Goal: Transaction & Acquisition: Book appointment/travel/reservation

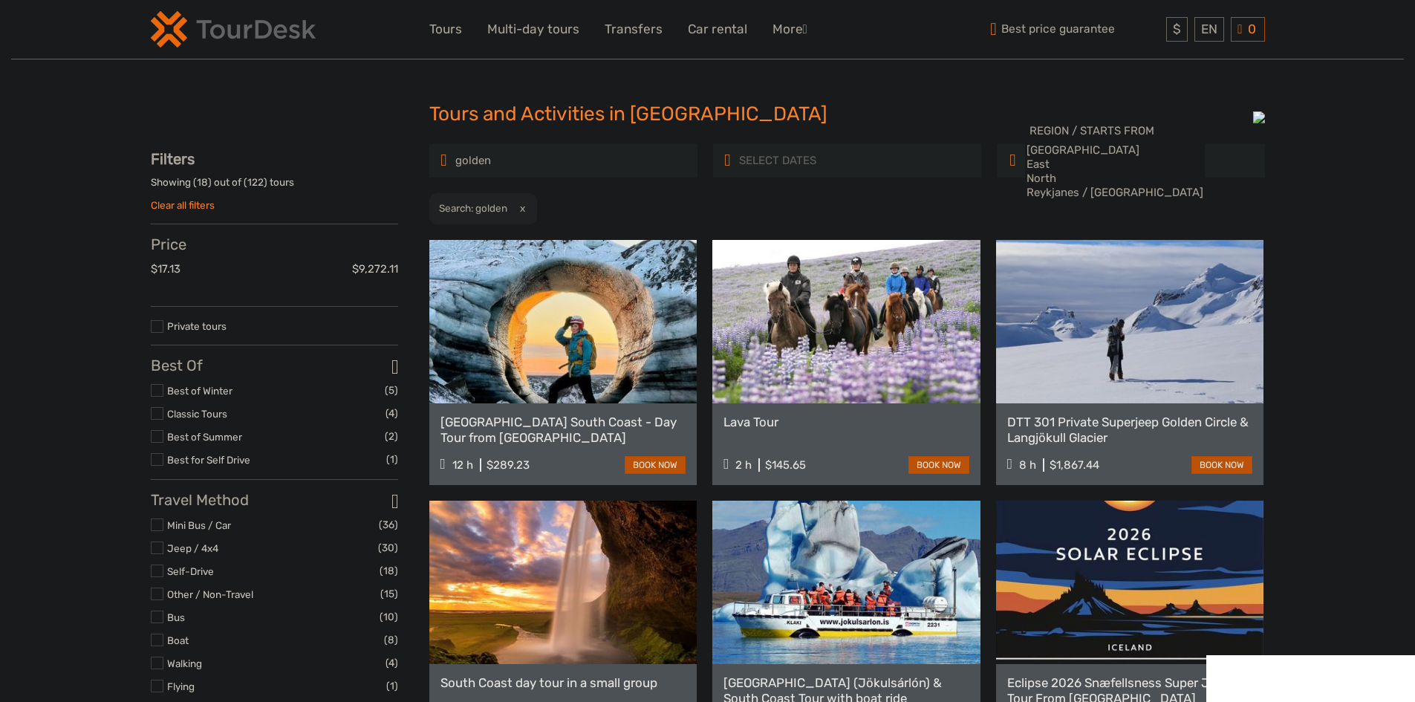
select select
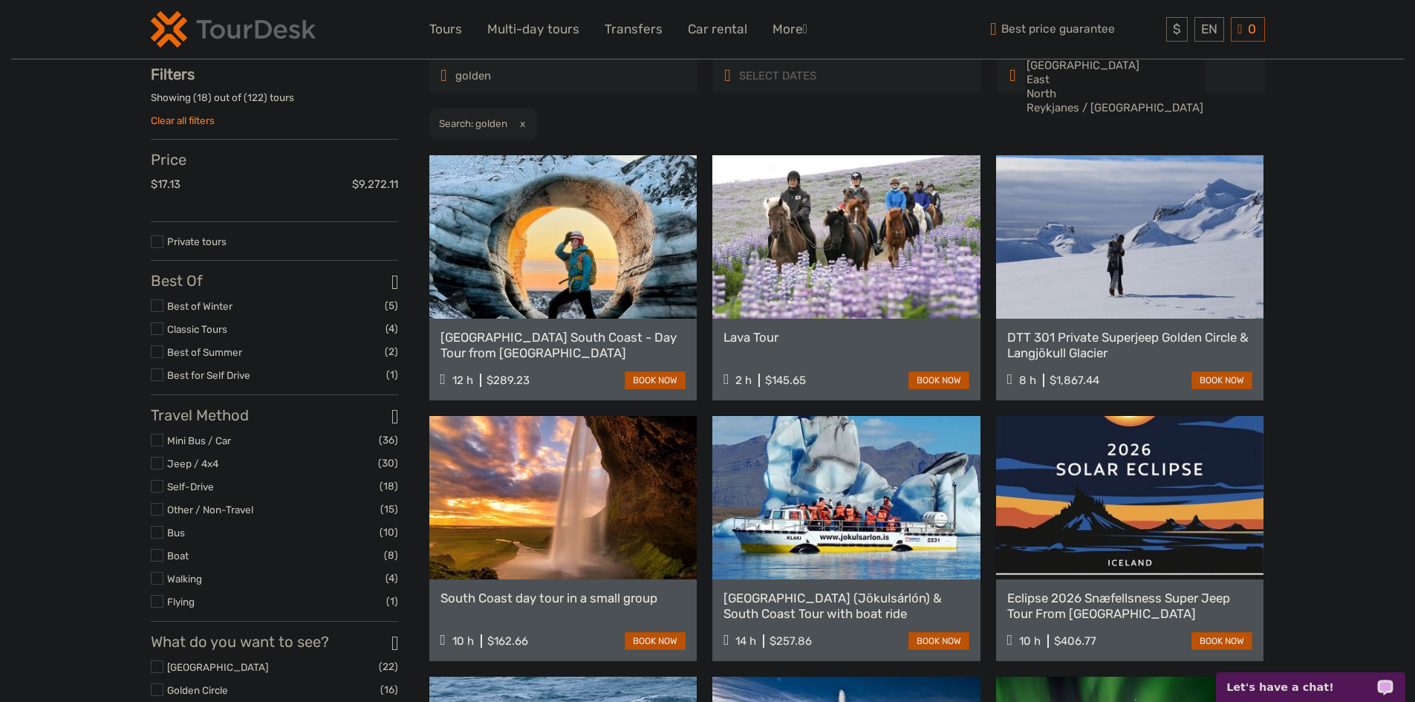
click at [560, 74] on input "golden" at bounding box center [518, 76] width 128 height 26
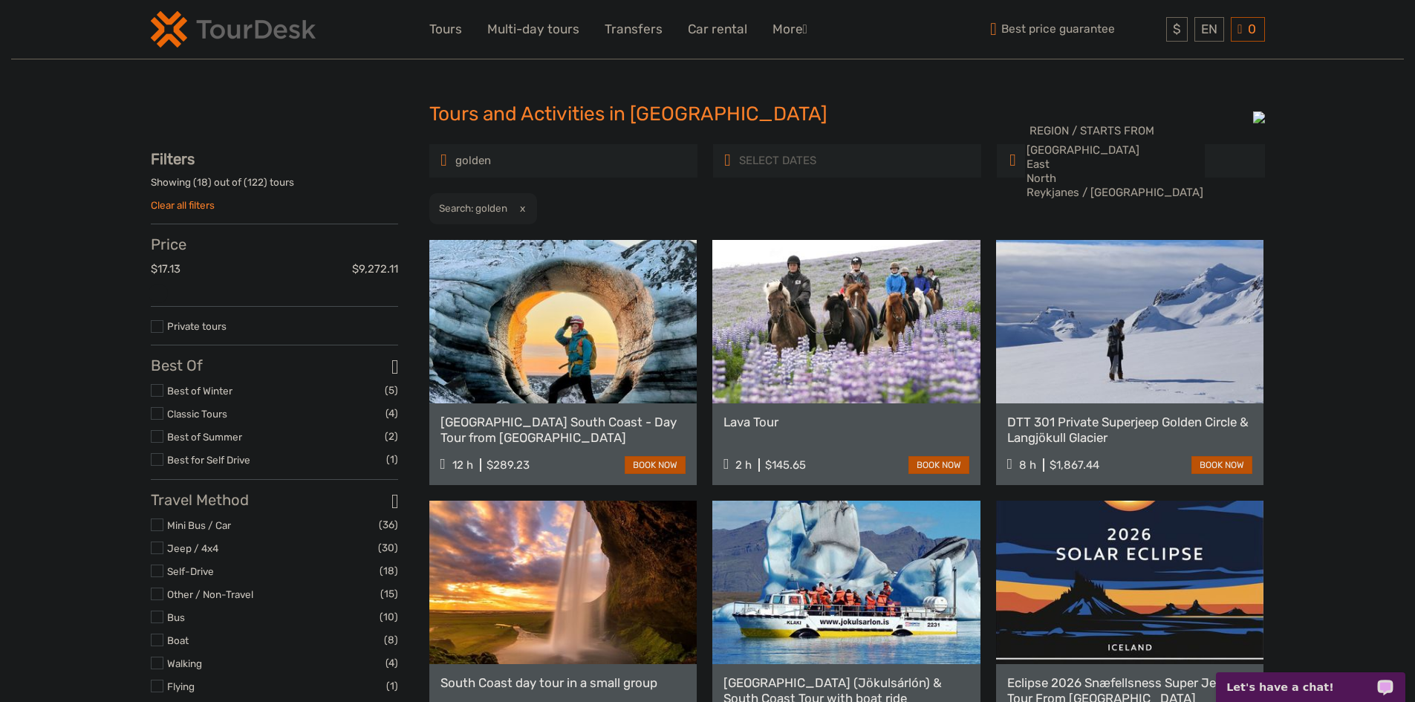
click at [546, 157] on input "golden" at bounding box center [518, 161] width 128 height 26
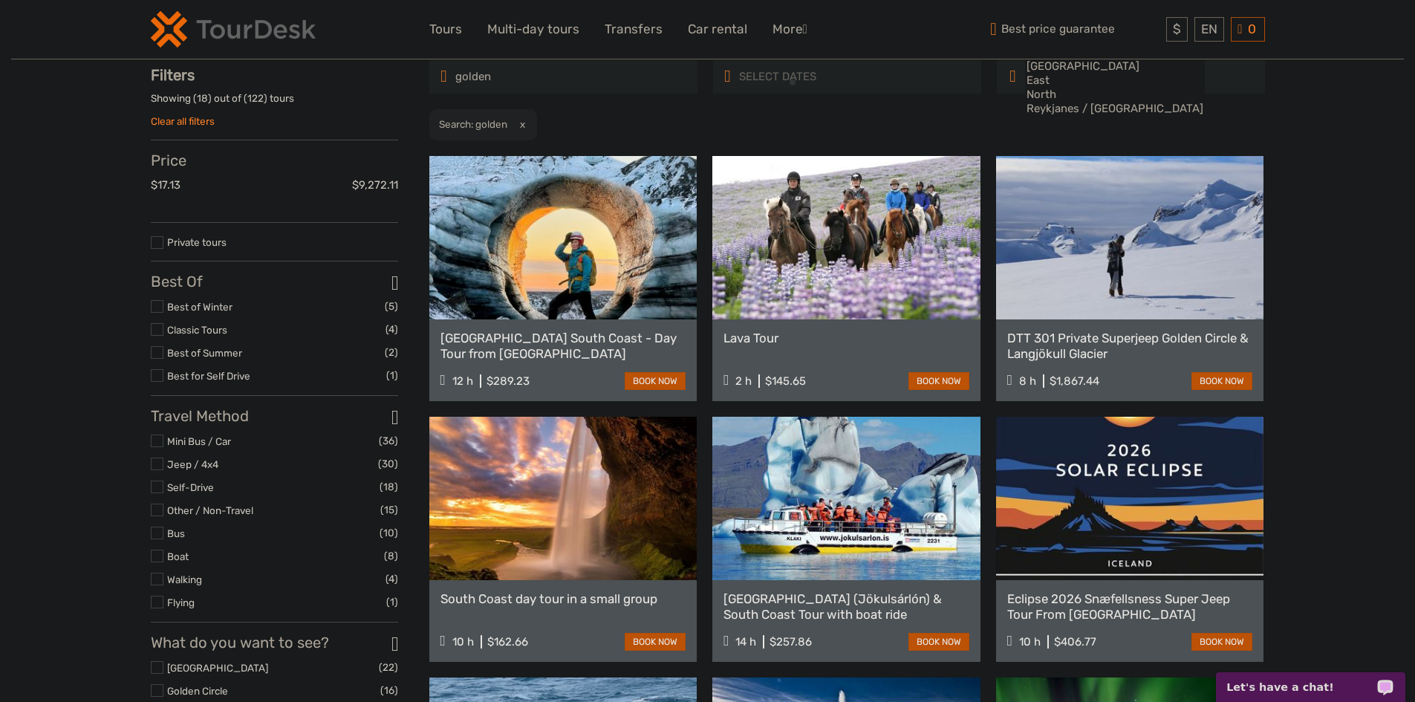
scroll to position [85, 0]
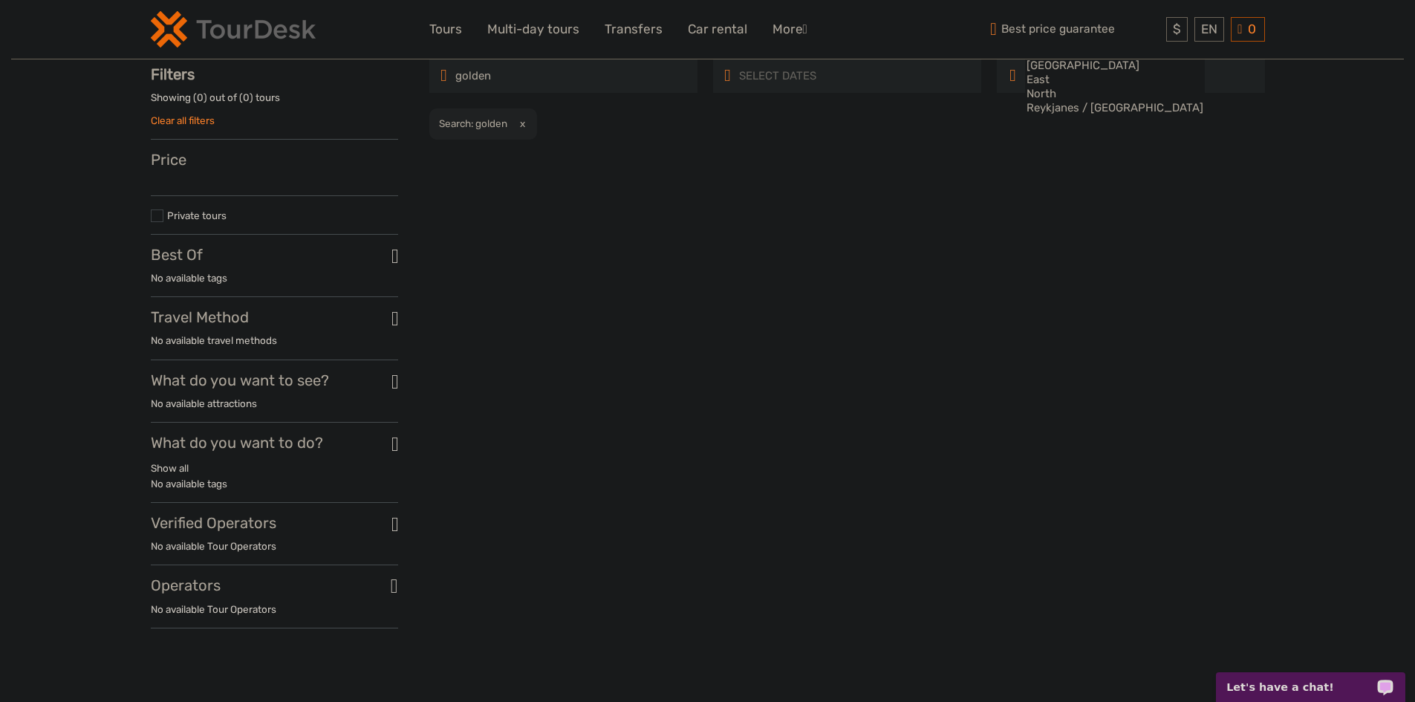
click at [554, 78] on input "golden" at bounding box center [518, 76] width 128 height 26
click at [524, 120] on button "x" at bounding box center [519, 124] width 20 height 16
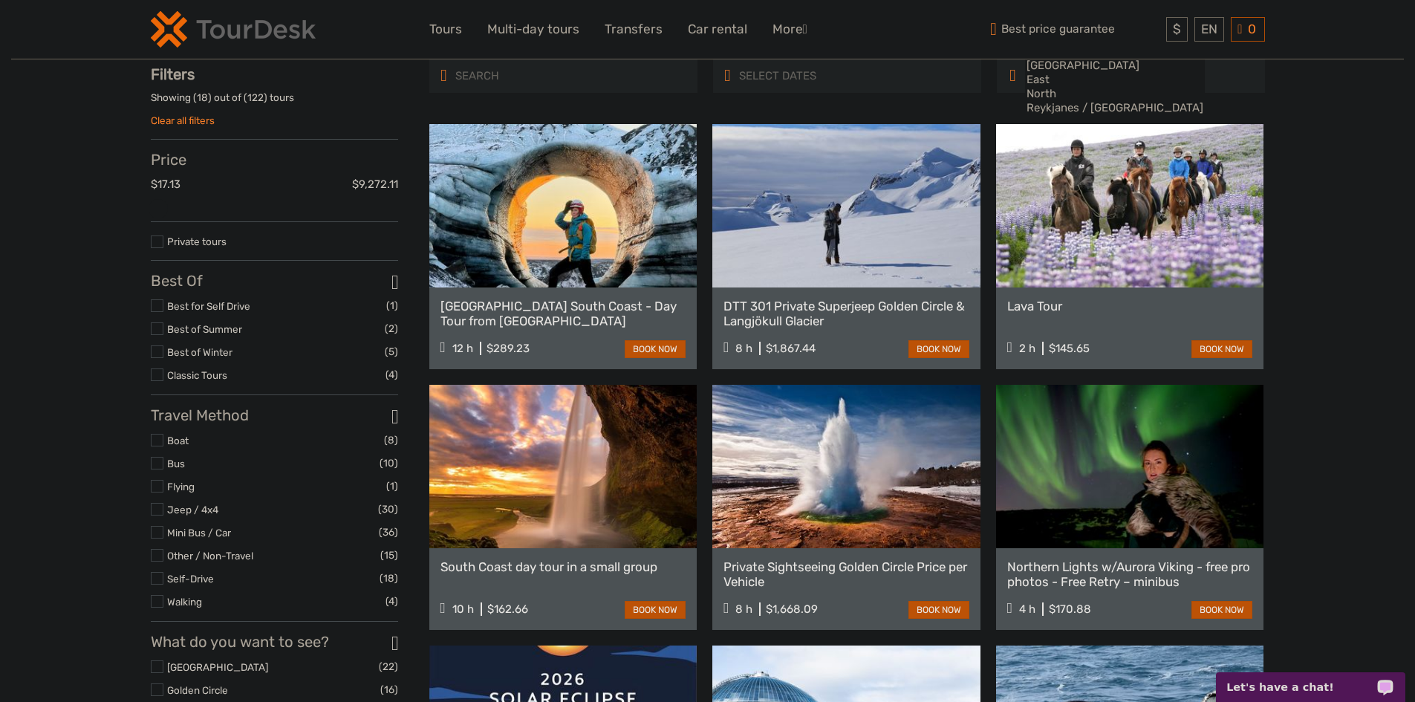
click at [484, 85] on input "search" at bounding box center [518, 76] width 128 height 26
type input "g"
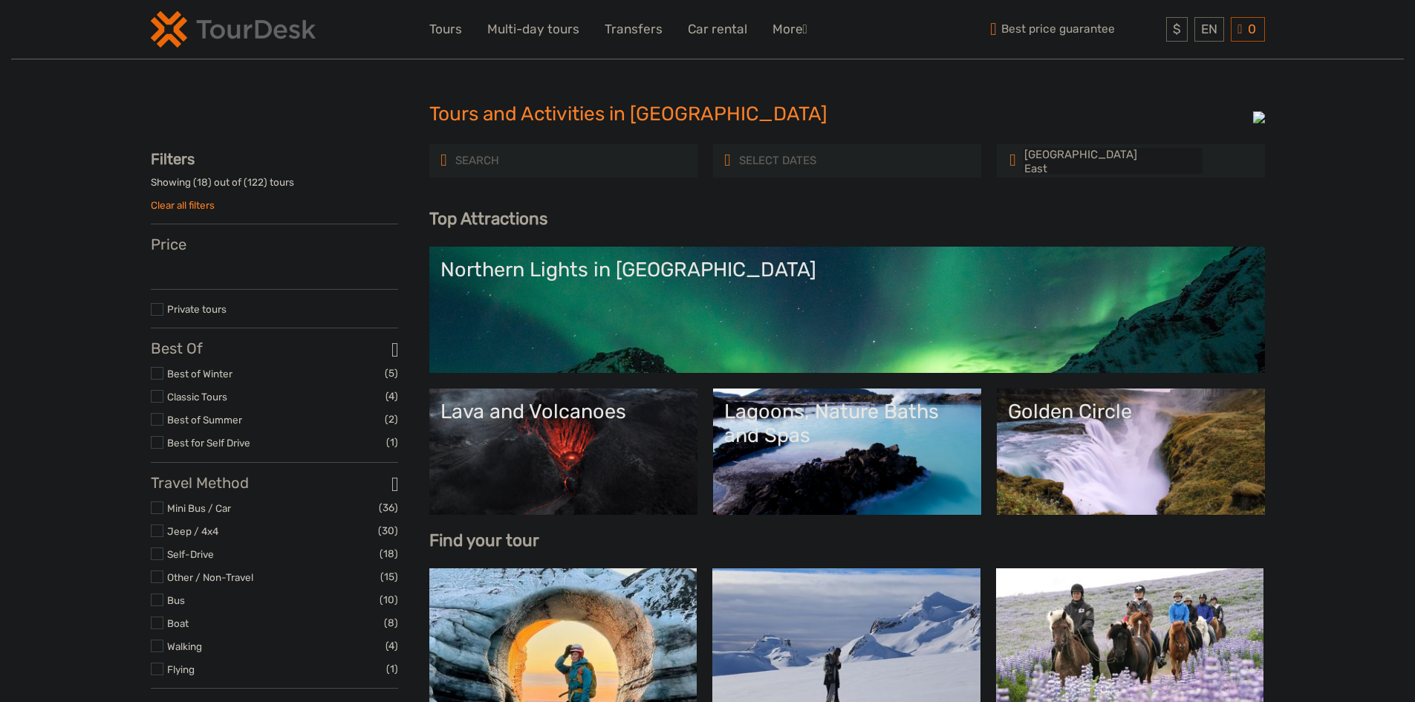
select select
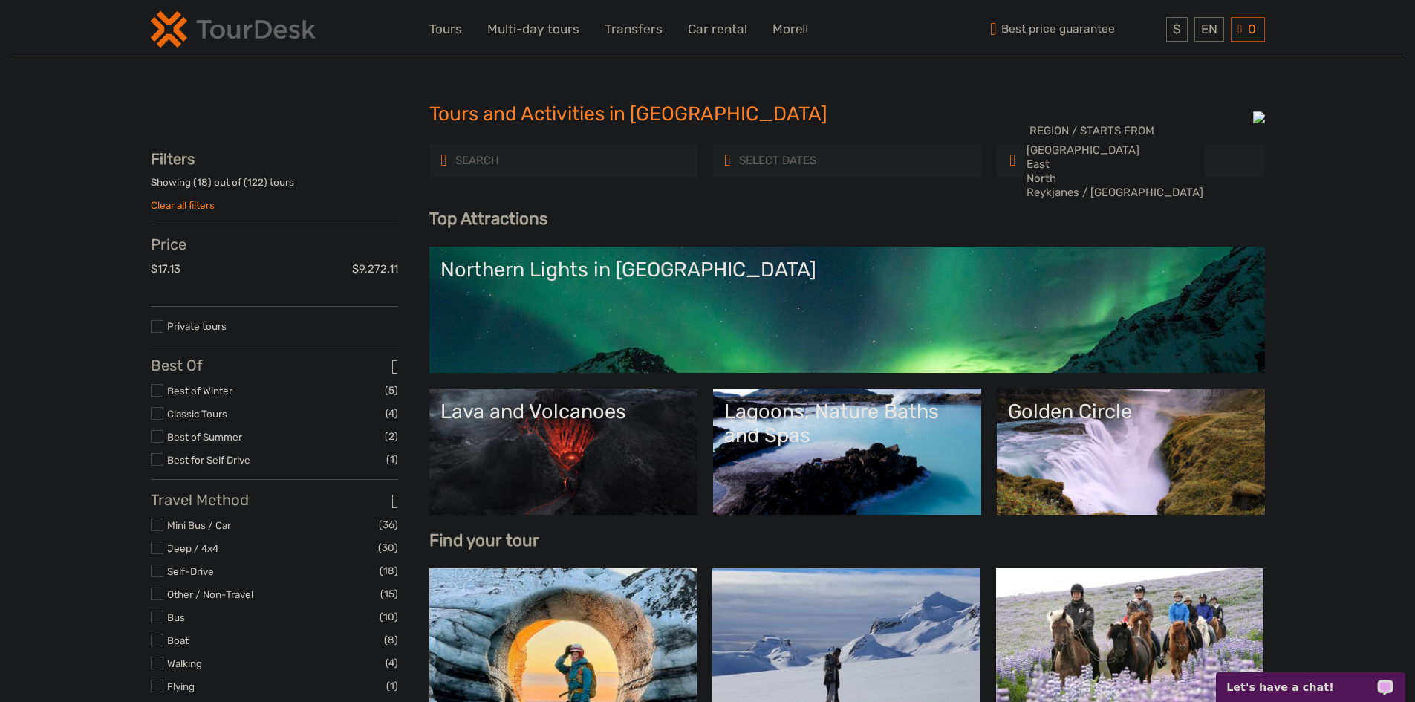
click at [581, 154] on input "search" at bounding box center [518, 161] width 128 height 26
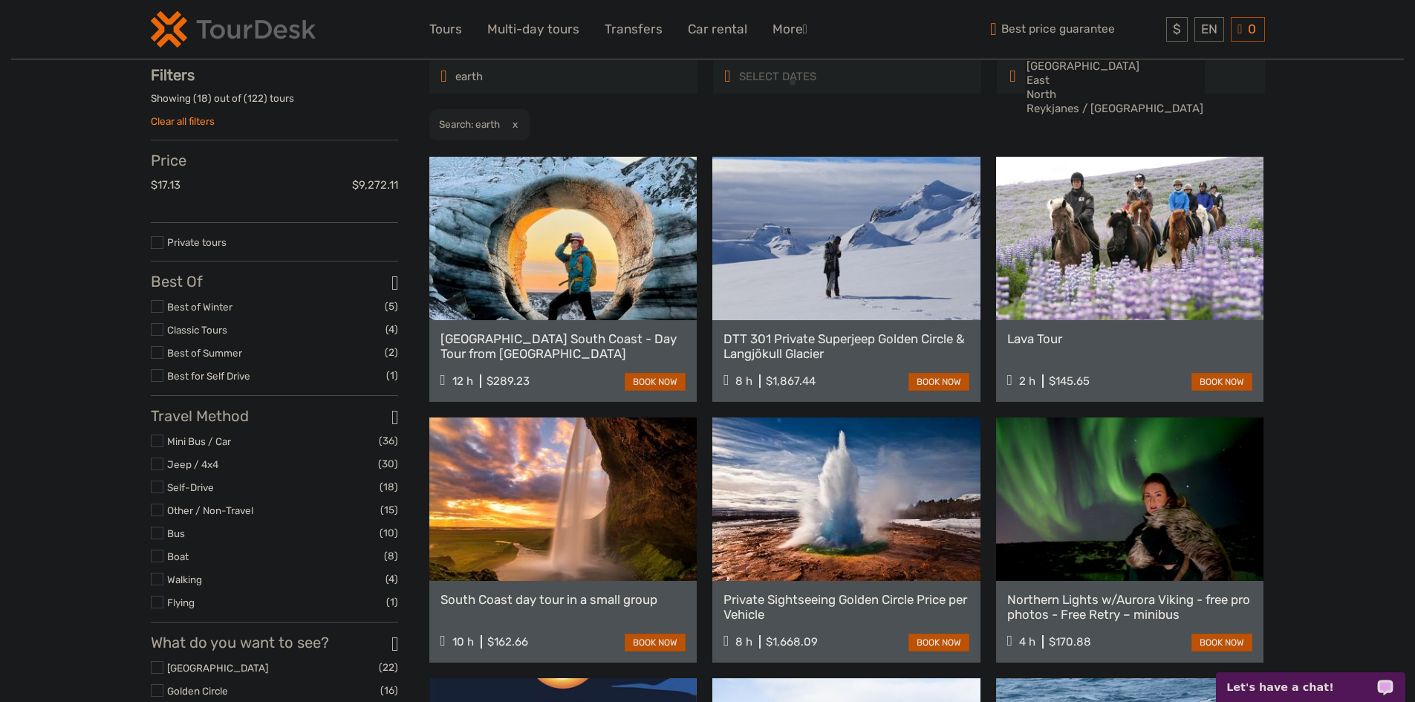
scroll to position [85, 0]
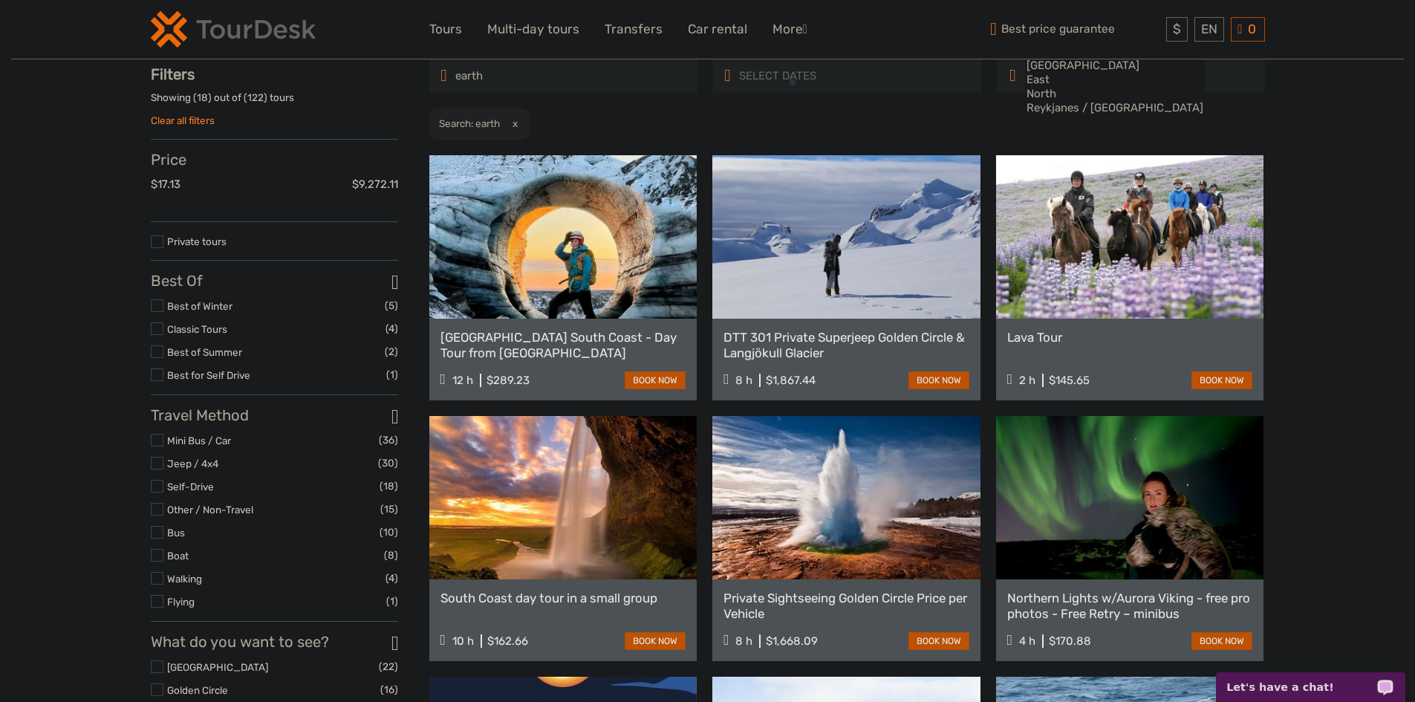
type input "earth"
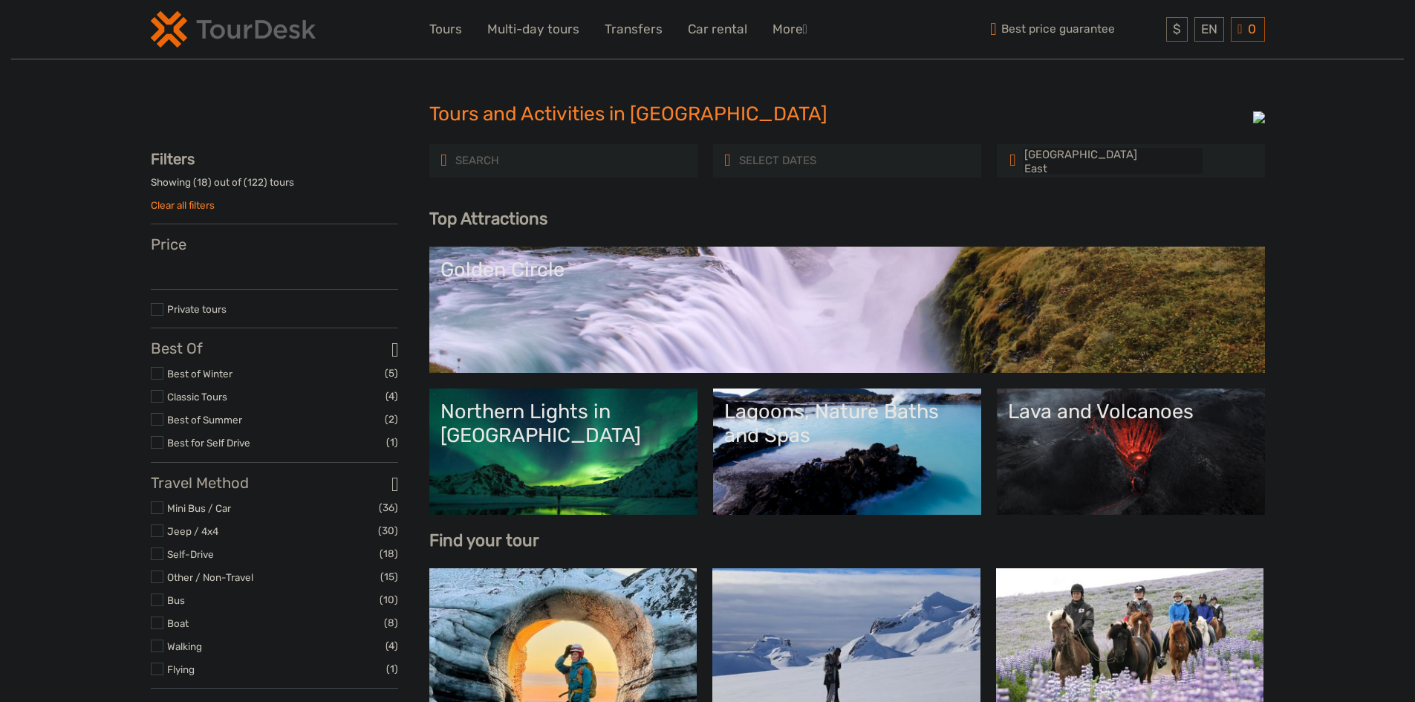
select select
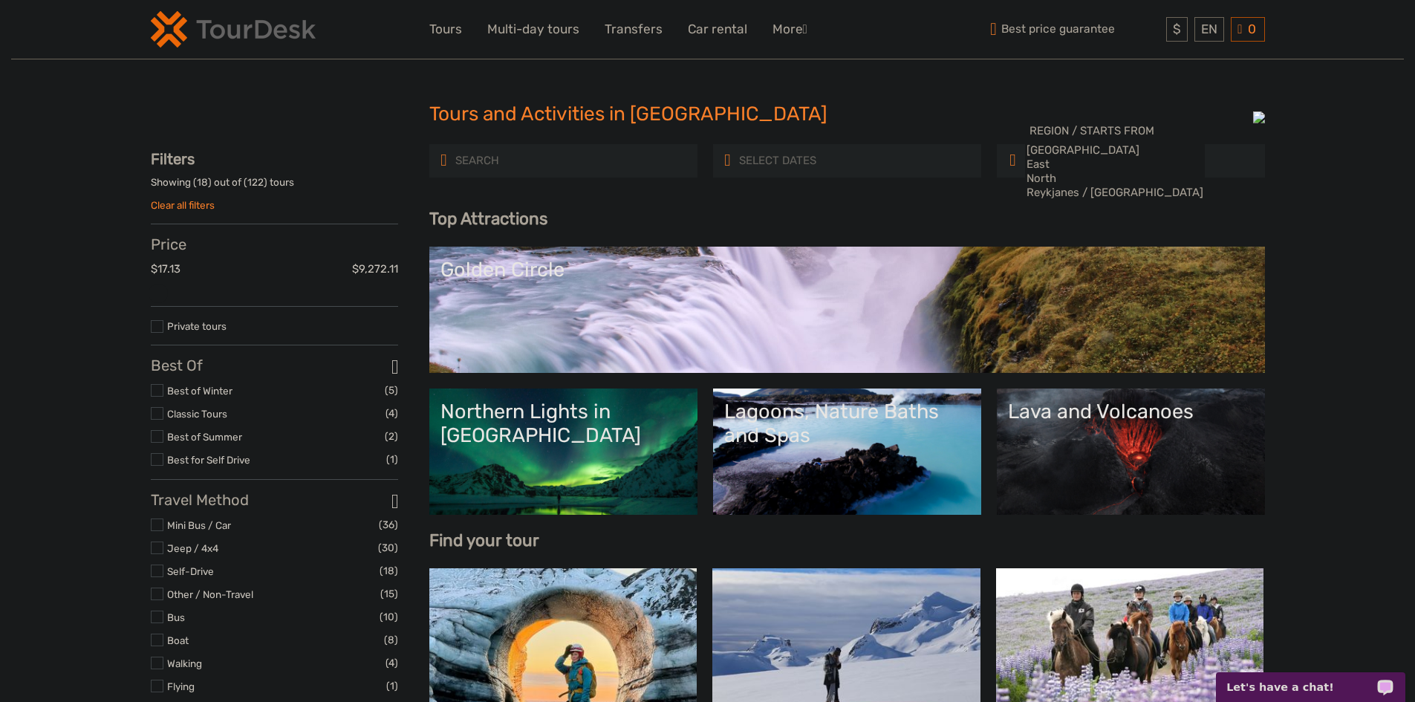
click at [572, 166] on input "search" at bounding box center [518, 161] width 128 height 26
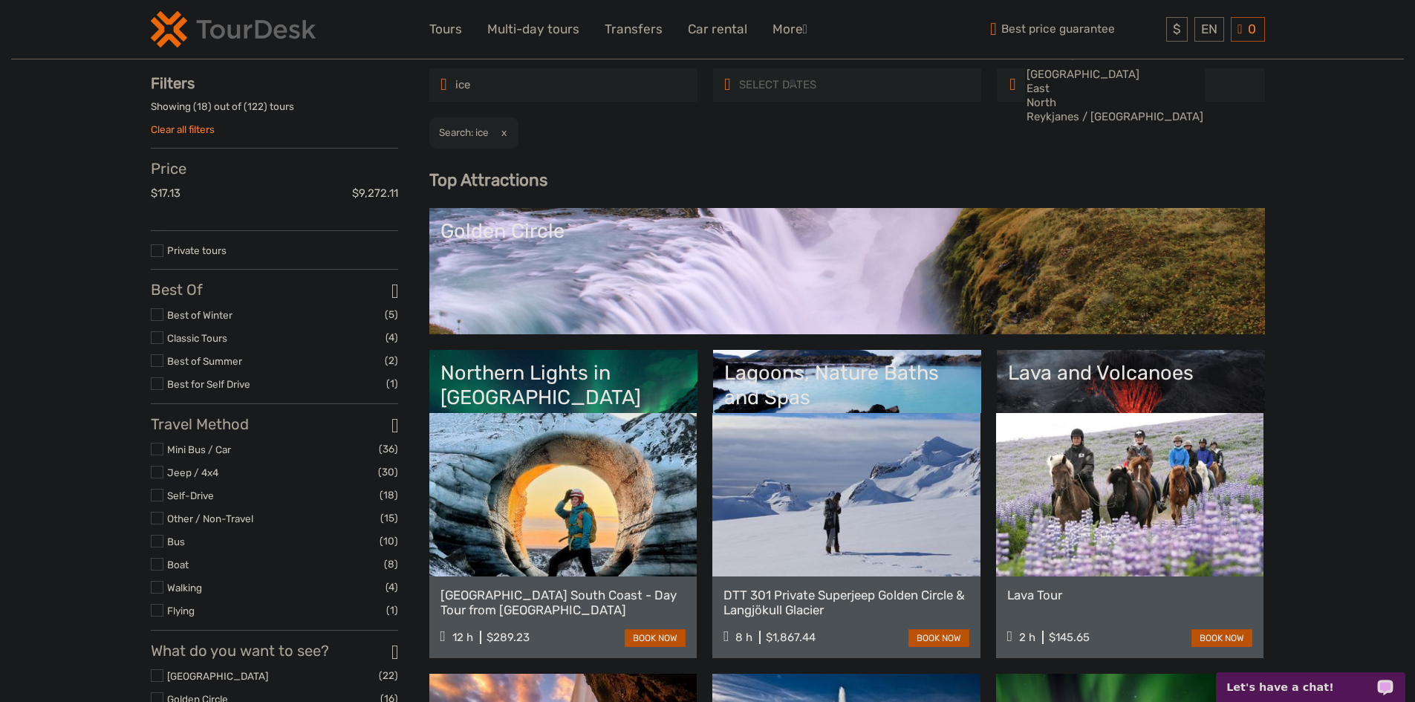
type input "ice"
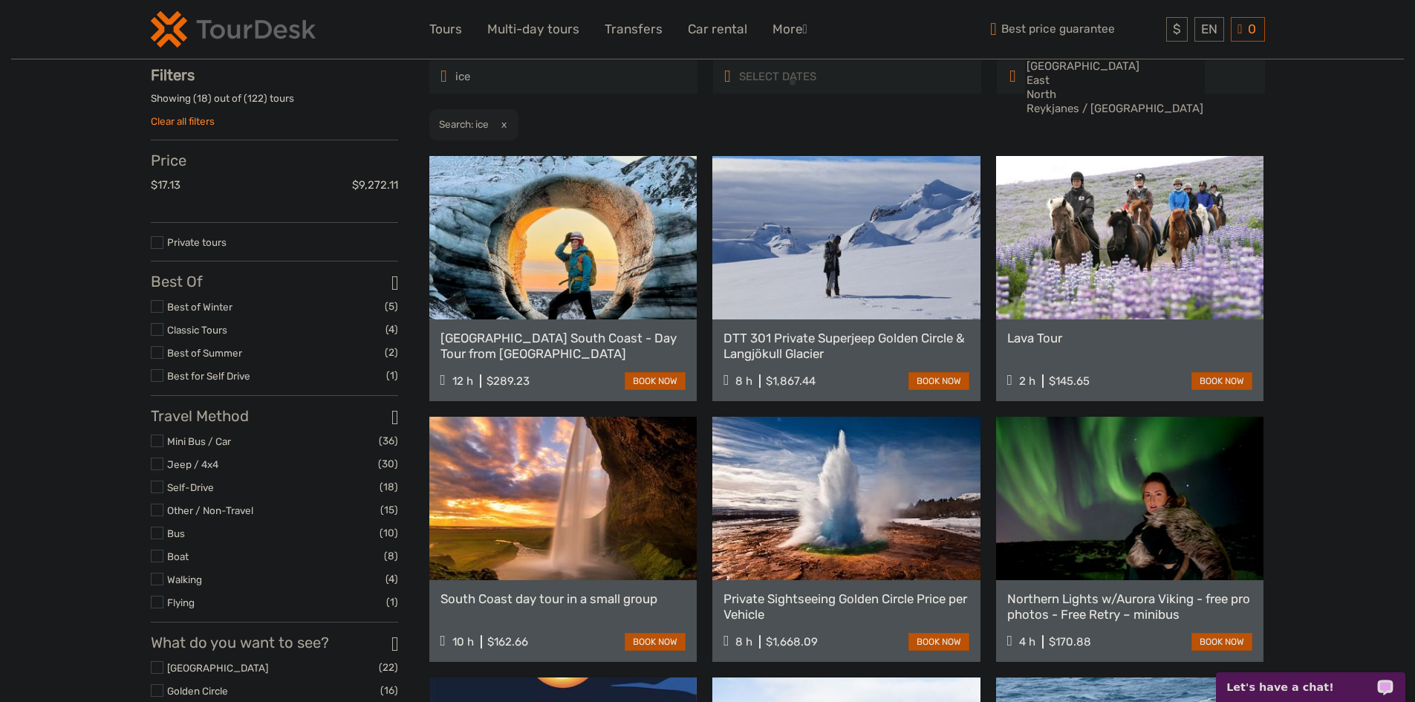
scroll to position [85, 0]
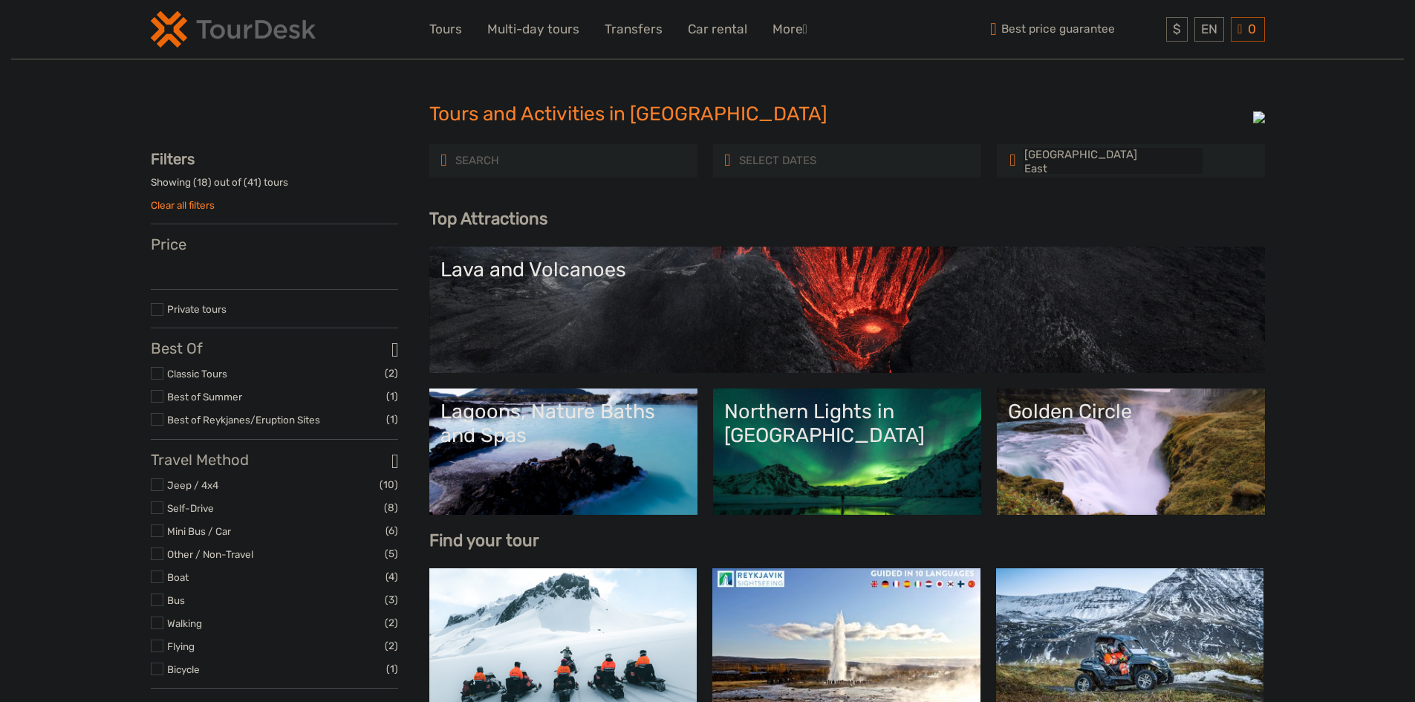
select select
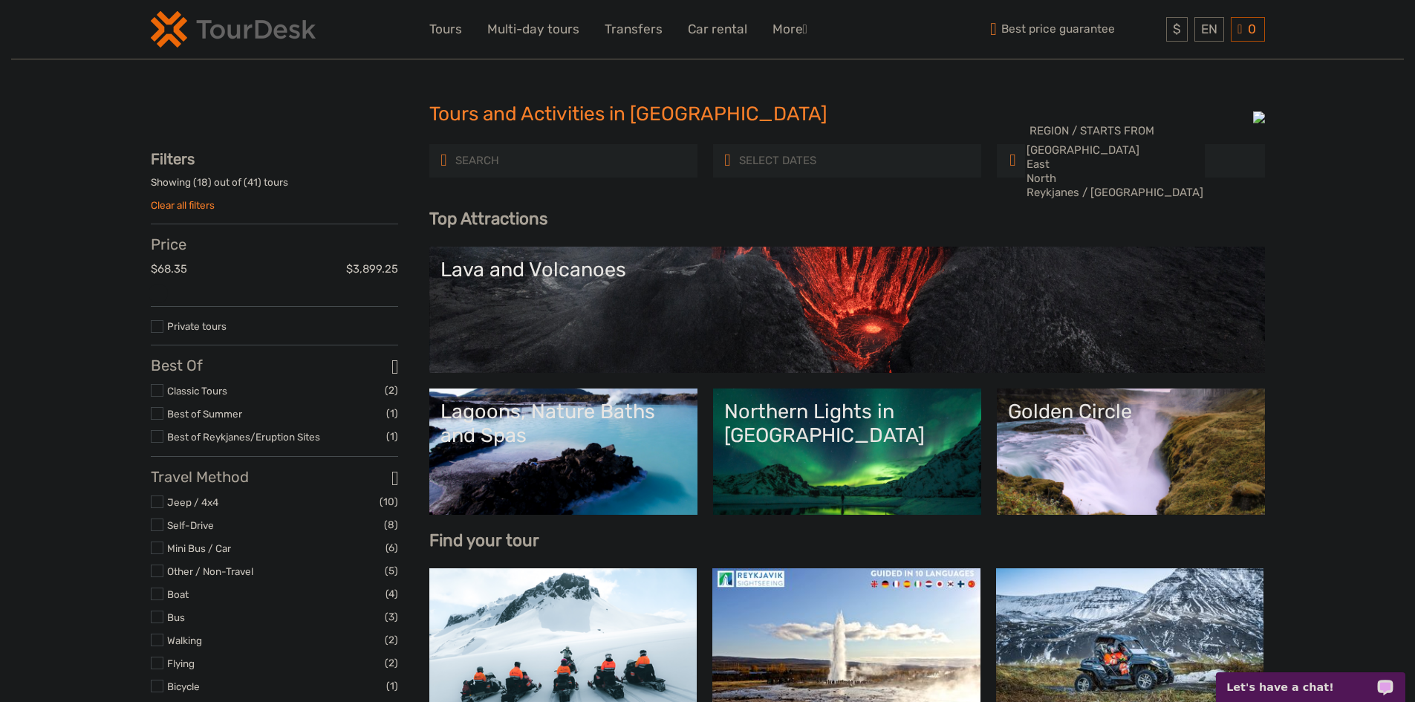
click at [529, 167] on input "search" at bounding box center [518, 161] width 128 height 26
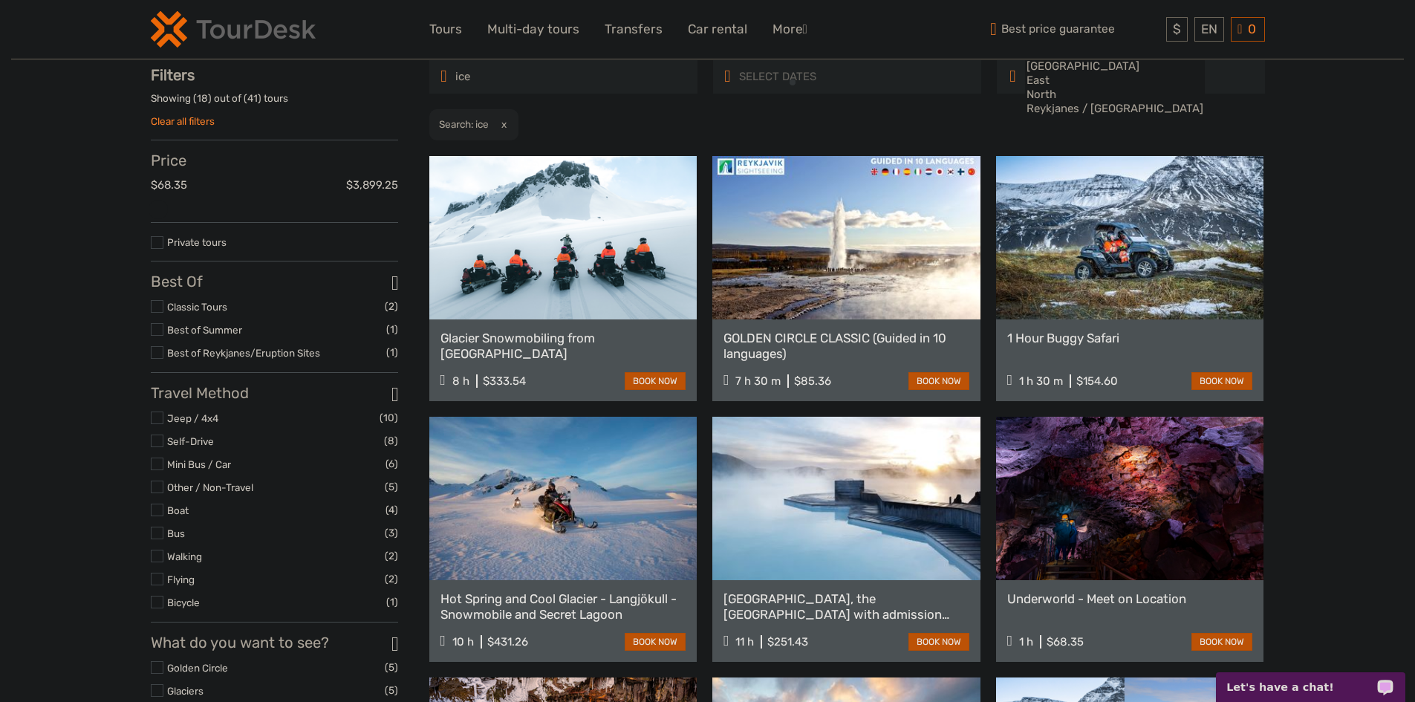
scroll to position [85, 0]
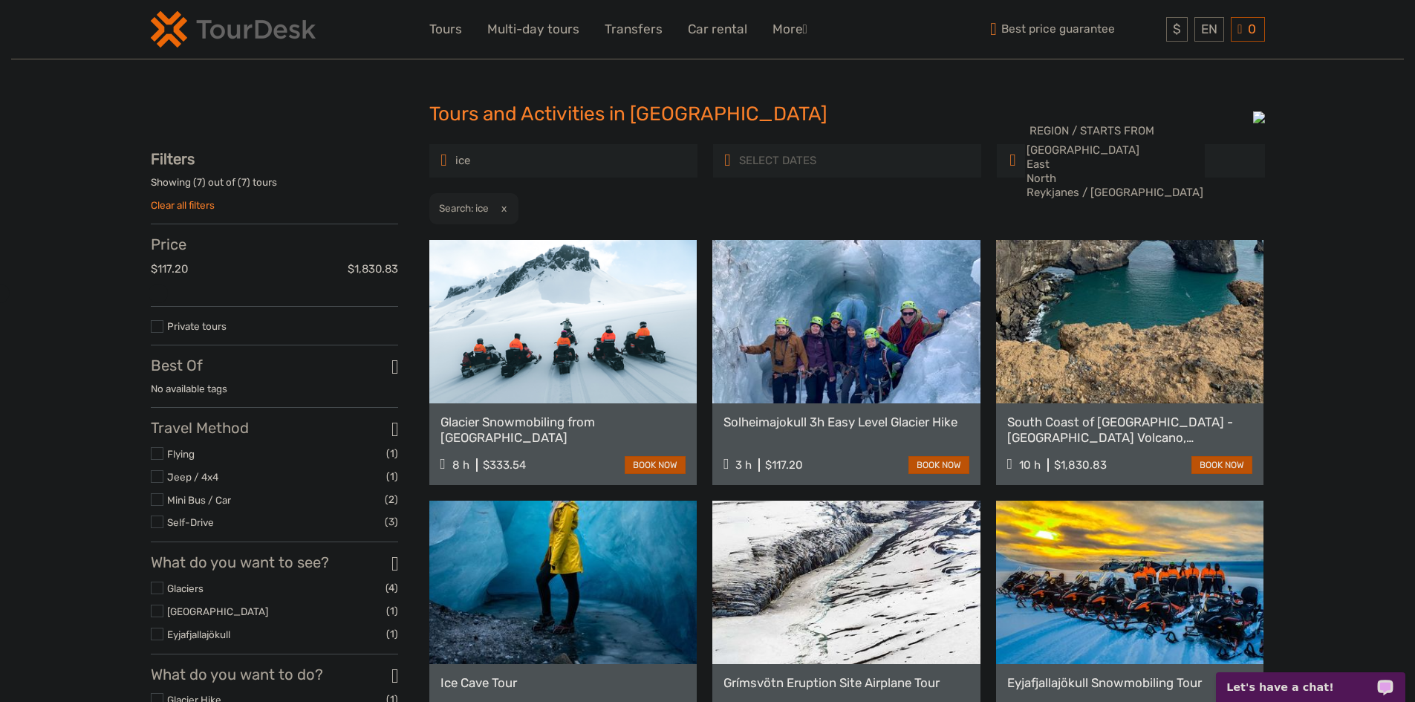
click at [493, 160] on input "ice" at bounding box center [518, 161] width 128 height 26
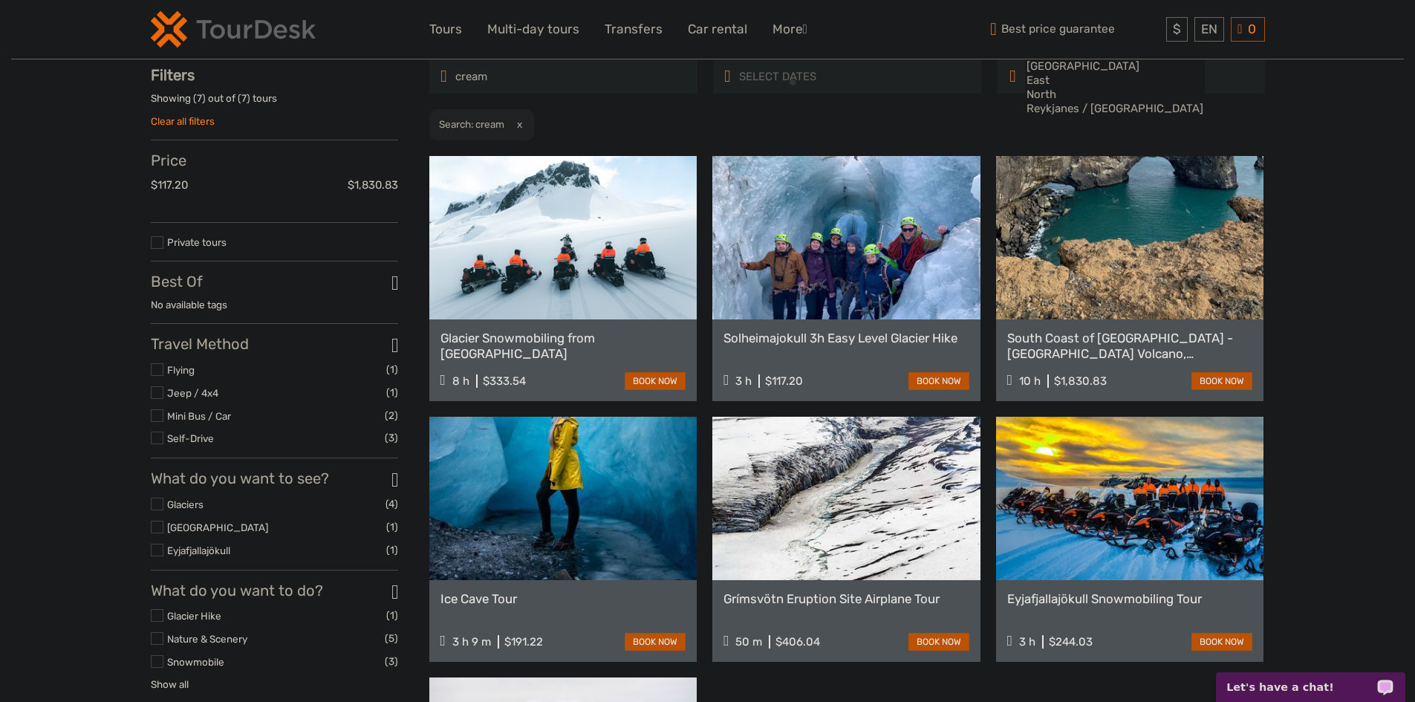
scroll to position [85, 0]
type input "cream"
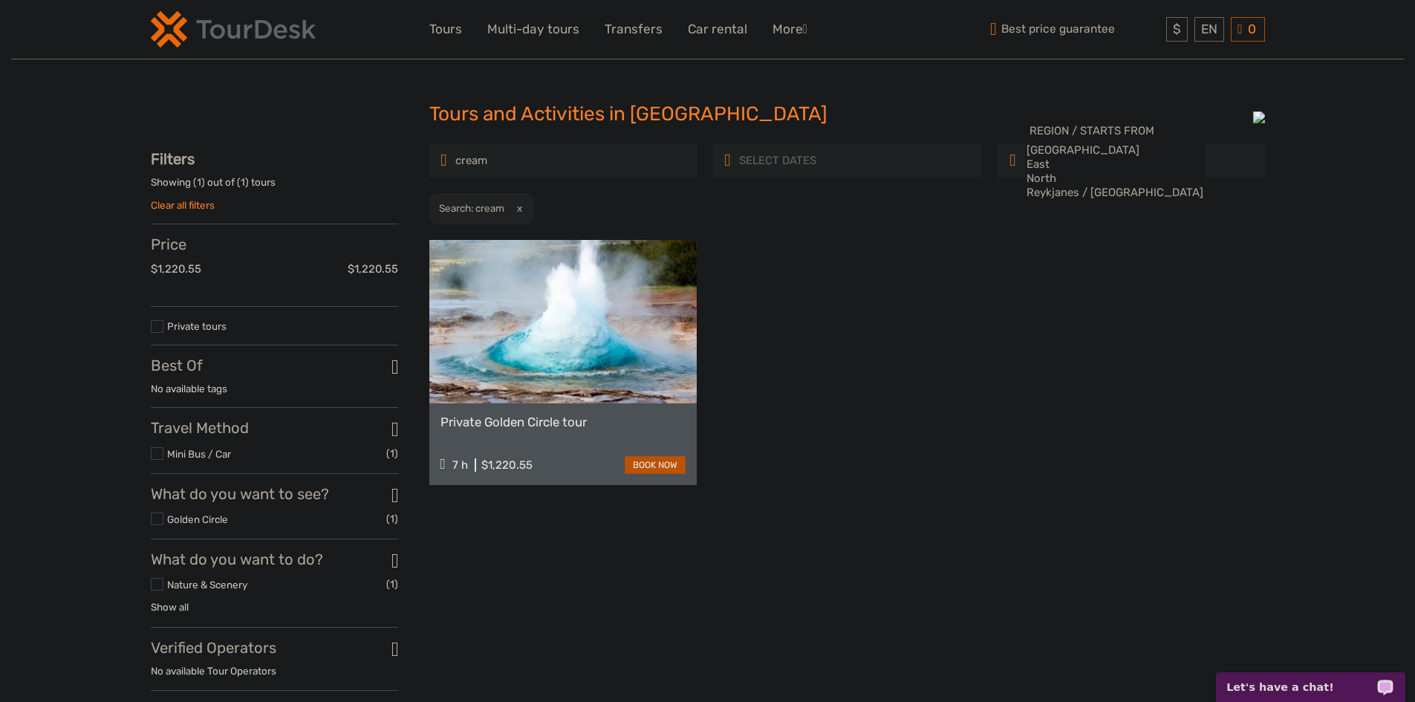
click at [529, 154] on input "cream" at bounding box center [518, 161] width 128 height 26
click at [860, 361] on div "Private Golden Circle tour 7 h $1,220.55 book now" at bounding box center [846, 362] width 835 height 245
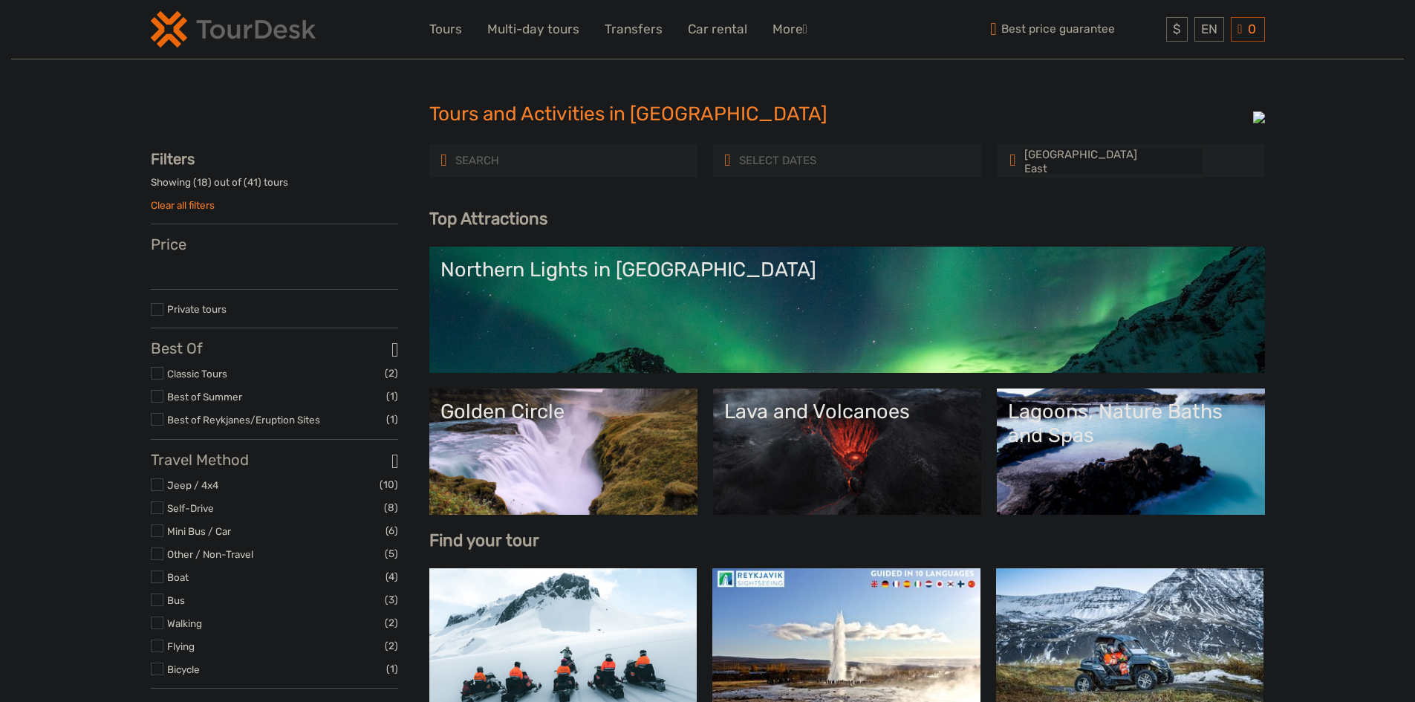
select select
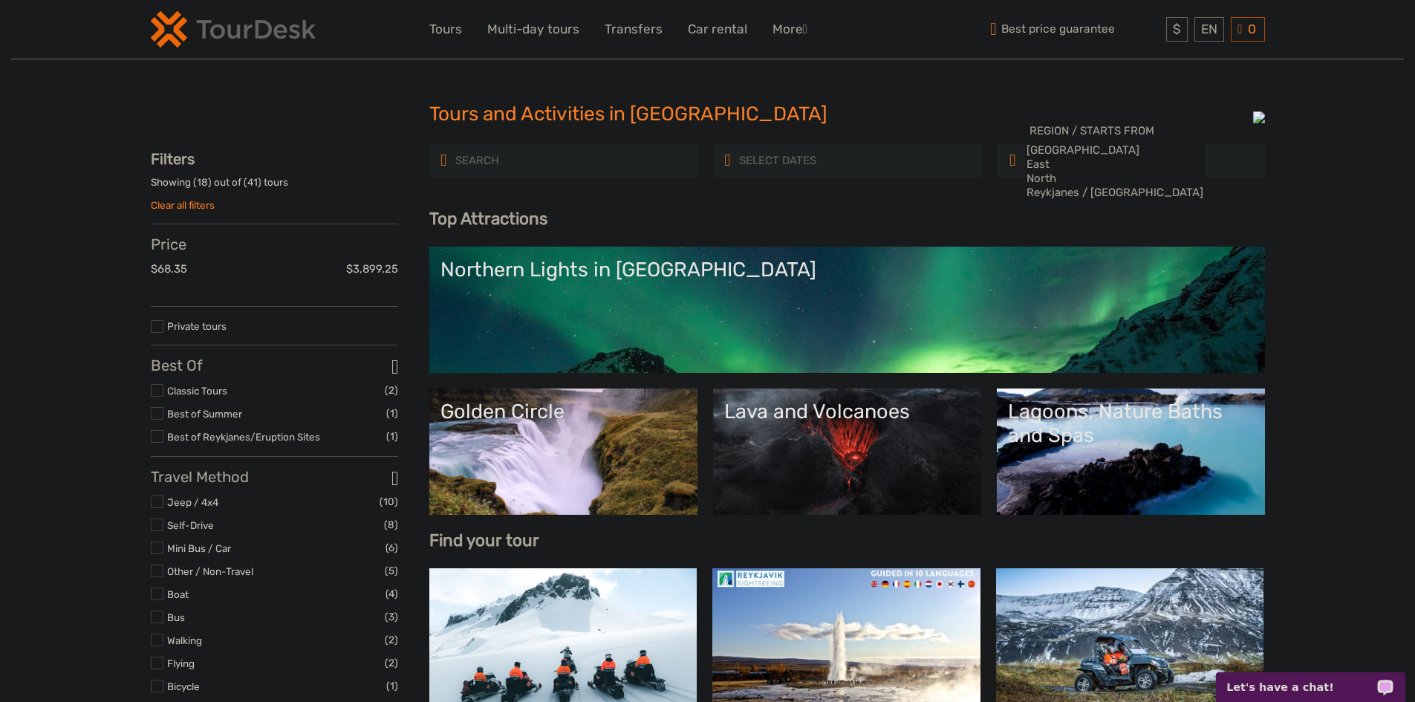
click at [487, 171] on input "search" at bounding box center [518, 161] width 128 height 26
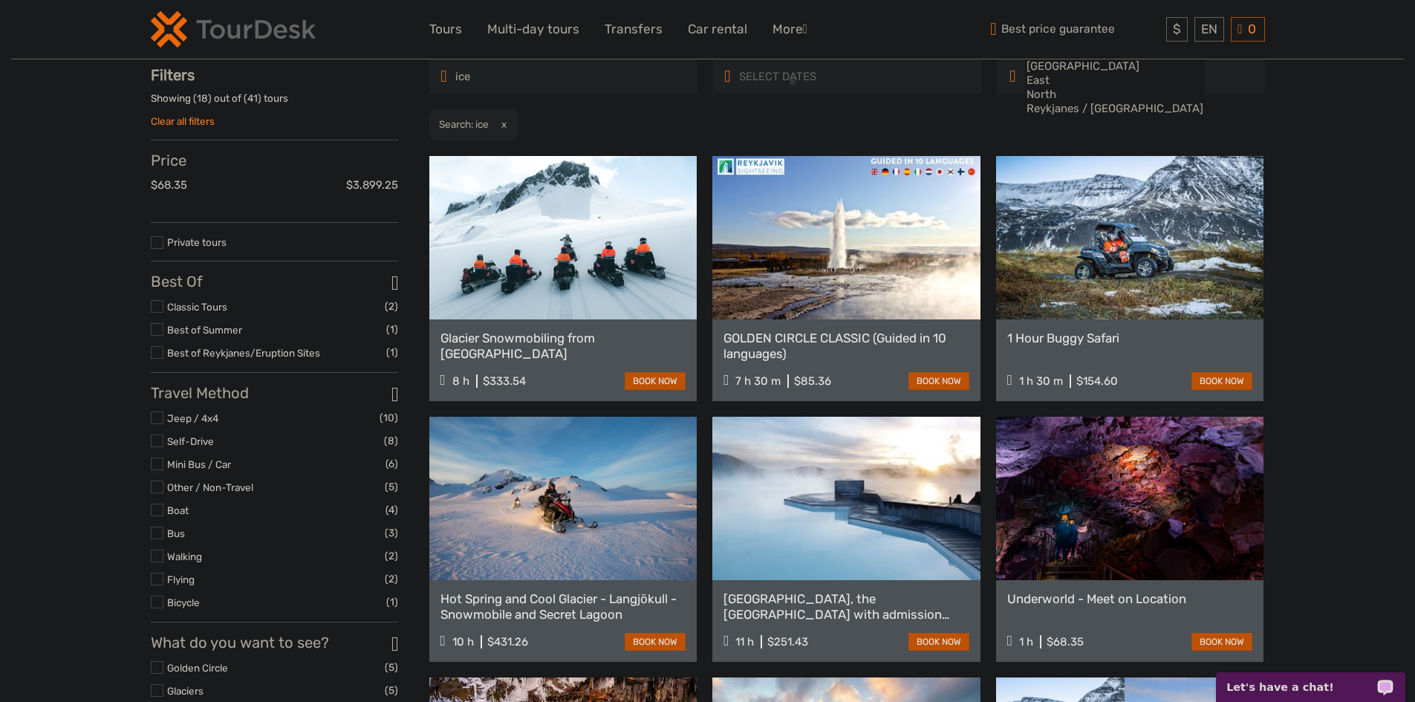
scroll to position [85, 0]
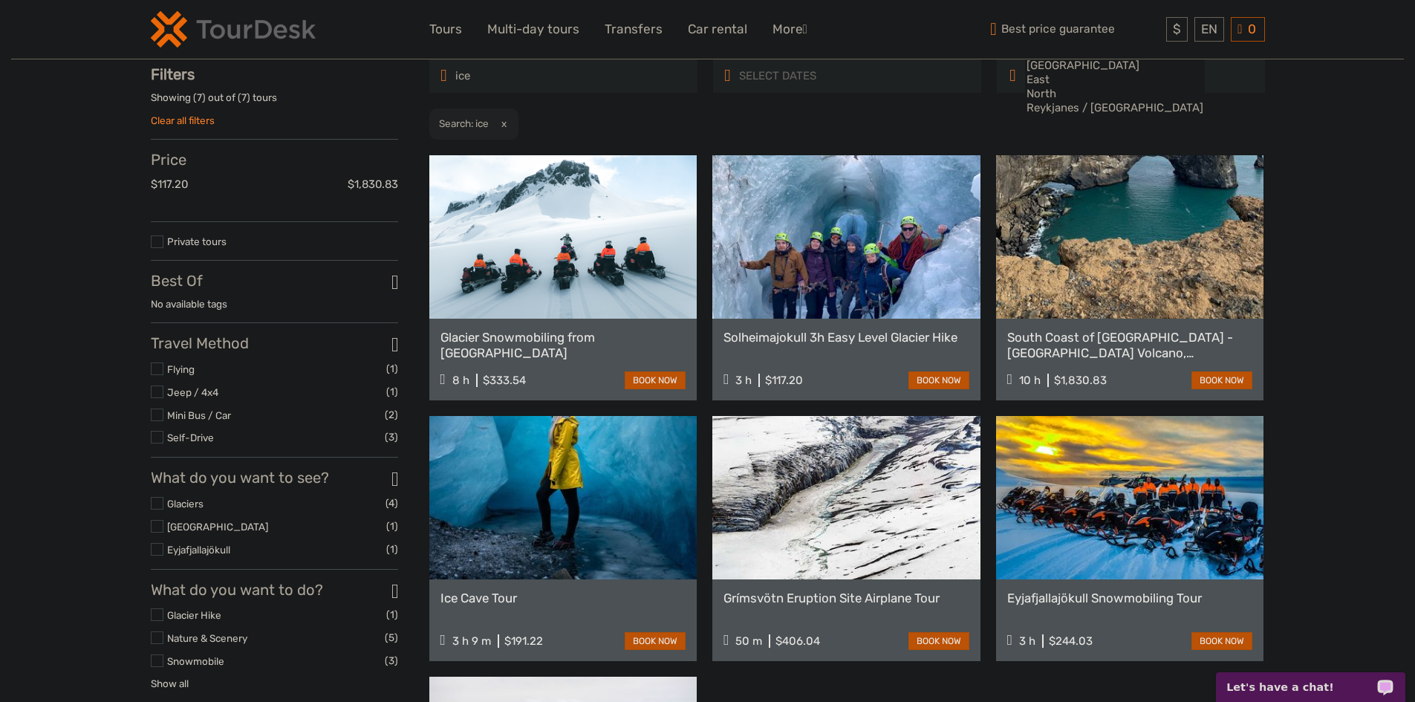
click at [522, 79] on input "ice" at bounding box center [518, 76] width 128 height 26
paste input "circulo"
click at [505, 79] on input "circulo" at bounding box center [518, 76] width 128 height 26
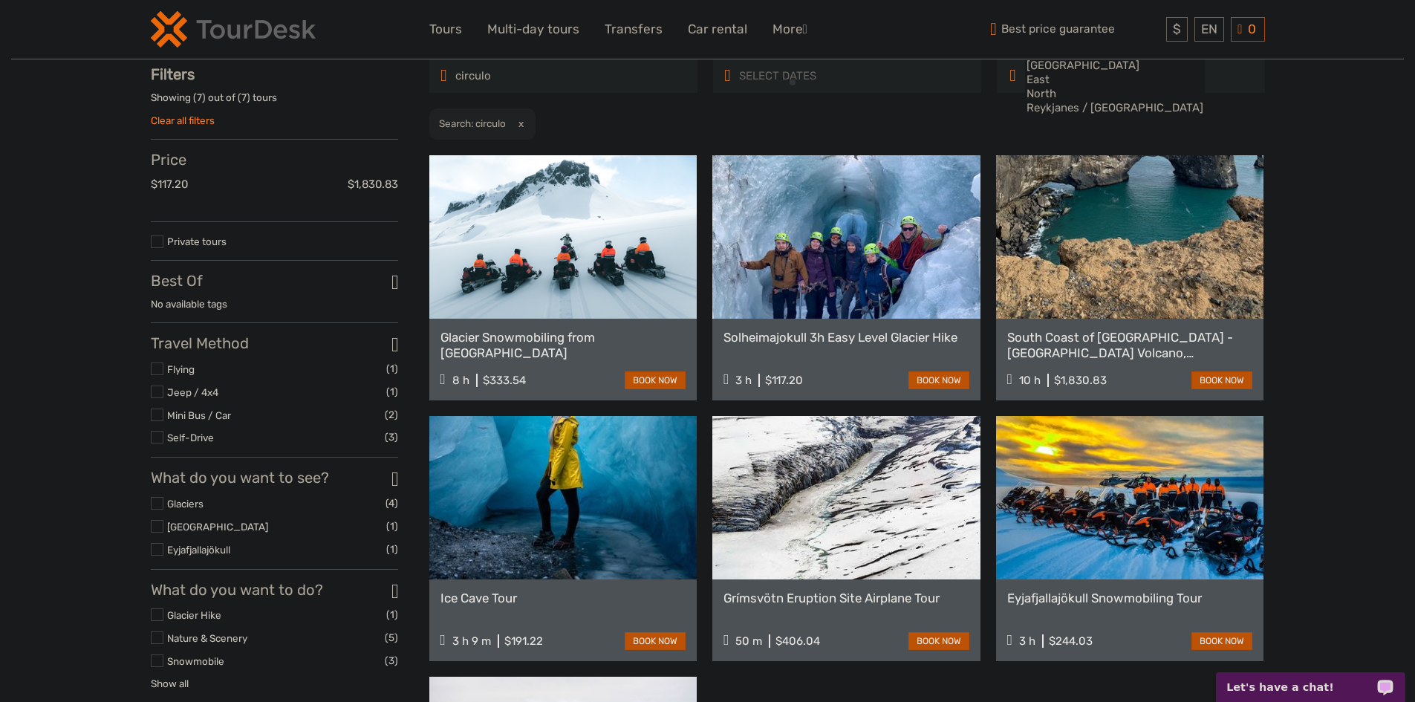
type input "circulo"
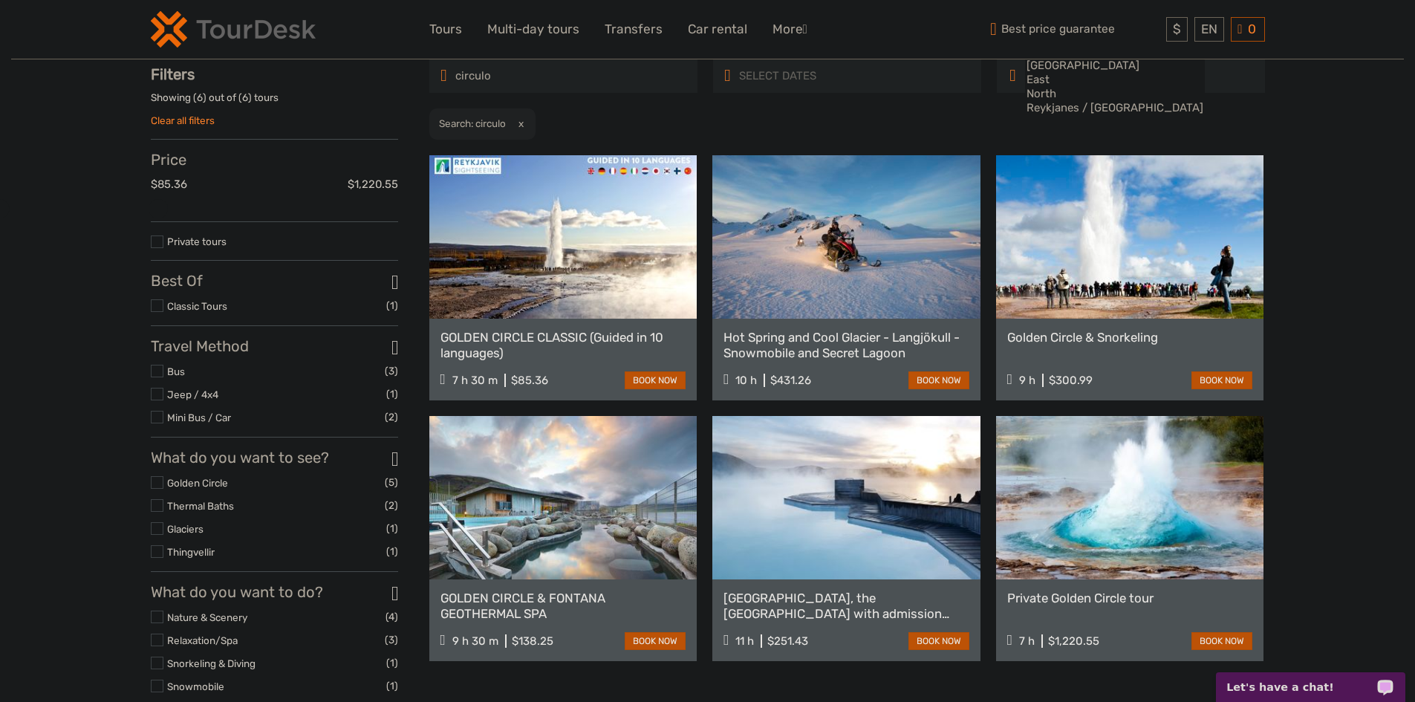
click at [1349, 128] on div "Tours and Activities in [GEOGRAPHIC_DATA] Tours and Activities in [GEOGRAPHIC_D…" at bounding box center [707, 478] width 1392 height 1127
